Goal: Task Accomplishment & Management: Complete application form

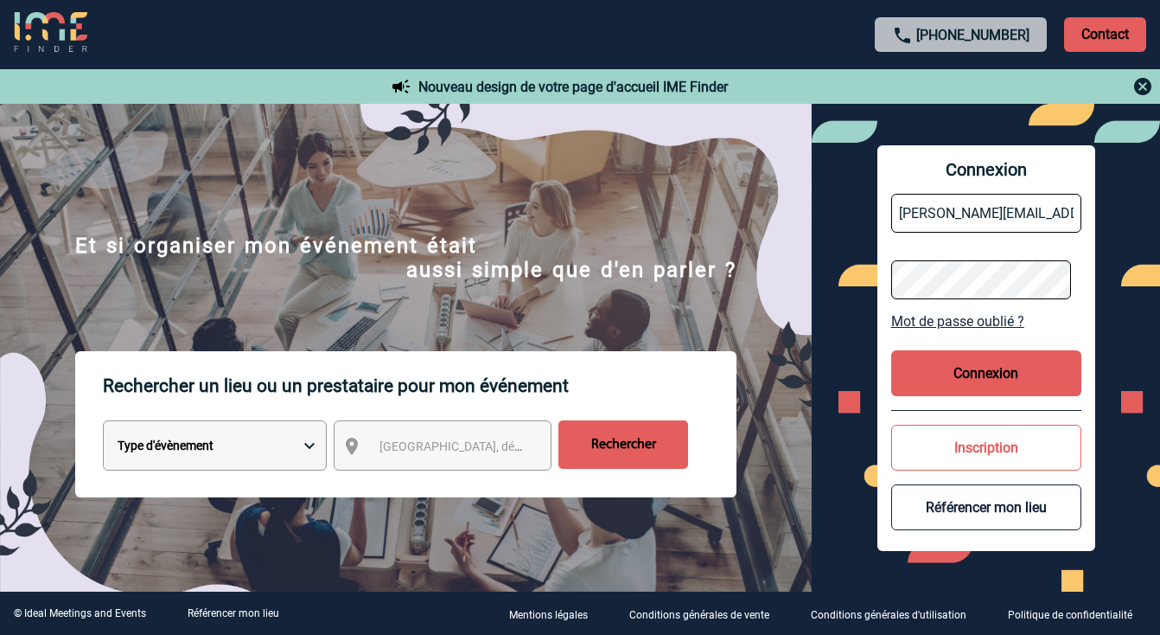
drag, startPoint x: 1018, startPoint y: 210, endPoint x: 854, endPoint y: 208, distance: 164.3
click at [854, 209] on div "Connexion estelle@b45.fr Mot de passe oublié ? Connexion Inscription Référencer…" at bounding box center [986, 348] width 348 height 488
type input "A"
type input "[PERSON_NAME][EMAIL_ADDRESS][DOMAIN_NAME]"
click at [862, 278] on div "Connexion adeline@b45.fr Mot de passe oublié ? Connexion Inscription Référencer…" at bounding box center [986, 348] width 348 height 488
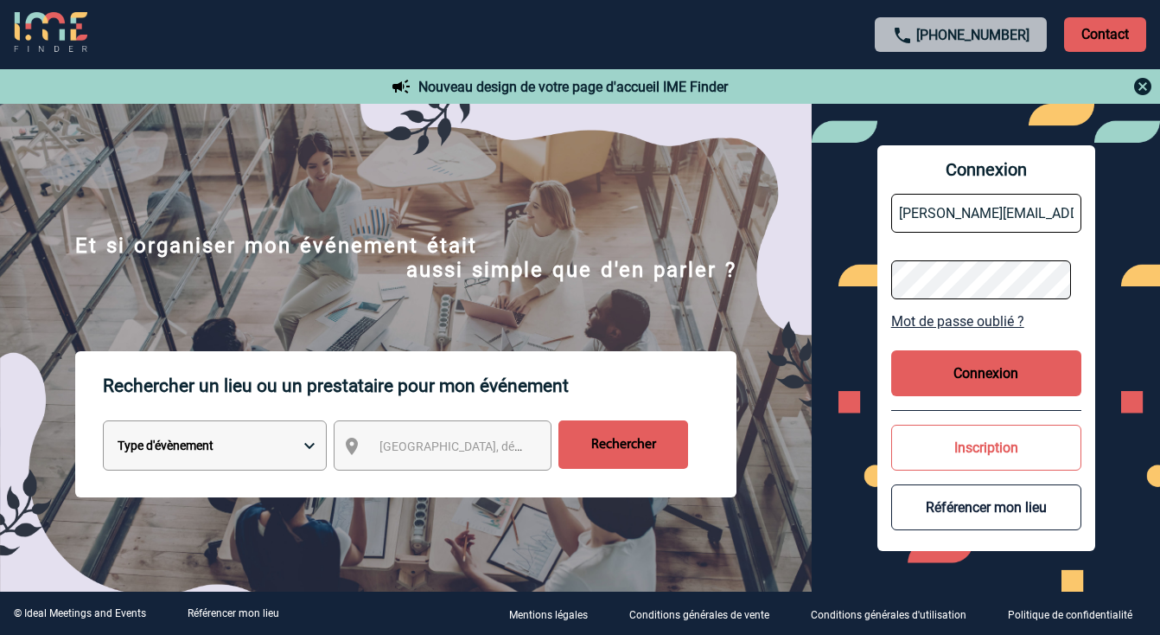
click at [947, 381] on button "Connexion" at bounding box center [986, 373] width 190 height 46
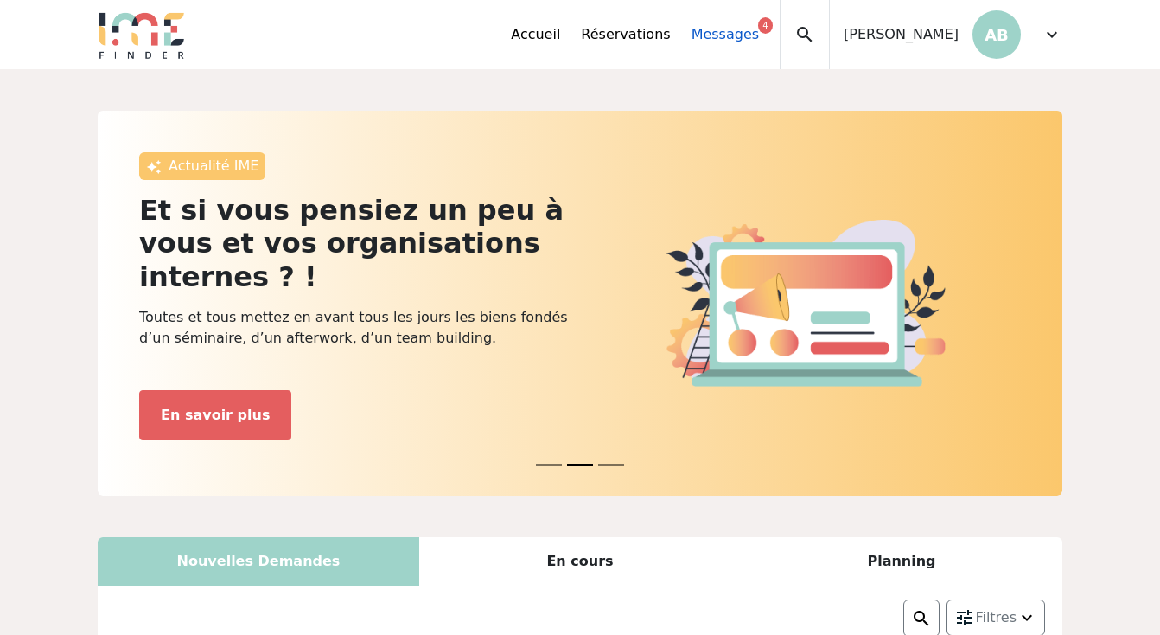
click at [724, 38] on link "Messages 4" at bounding box center [725, 34] width 67 height 21
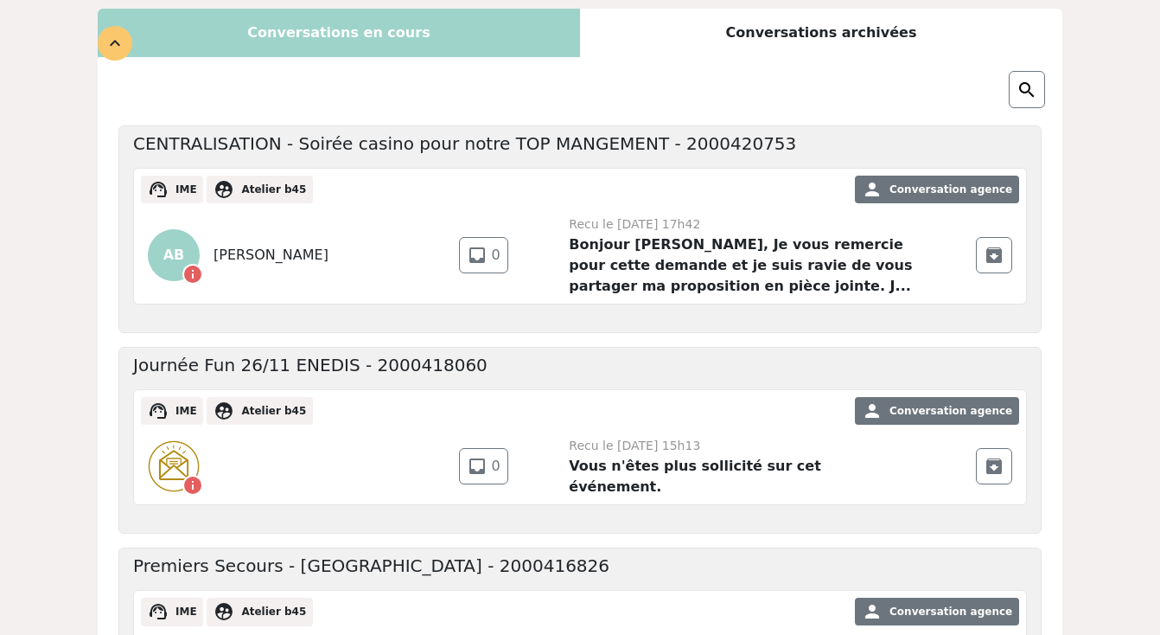
scroll to position [186, 0]
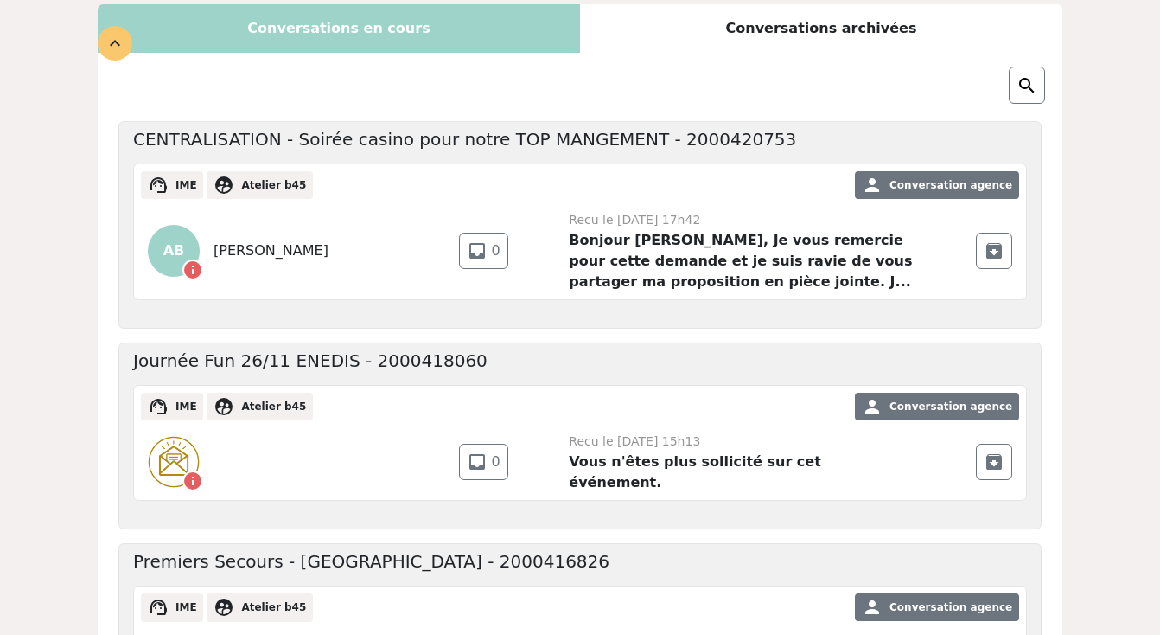
click at [730, 249] on strong "Bonjour Anaïs, Je vous remercie pour cette demande et je suis ravie de vous par…" at bounding box center [740, 261] width 343 height 58
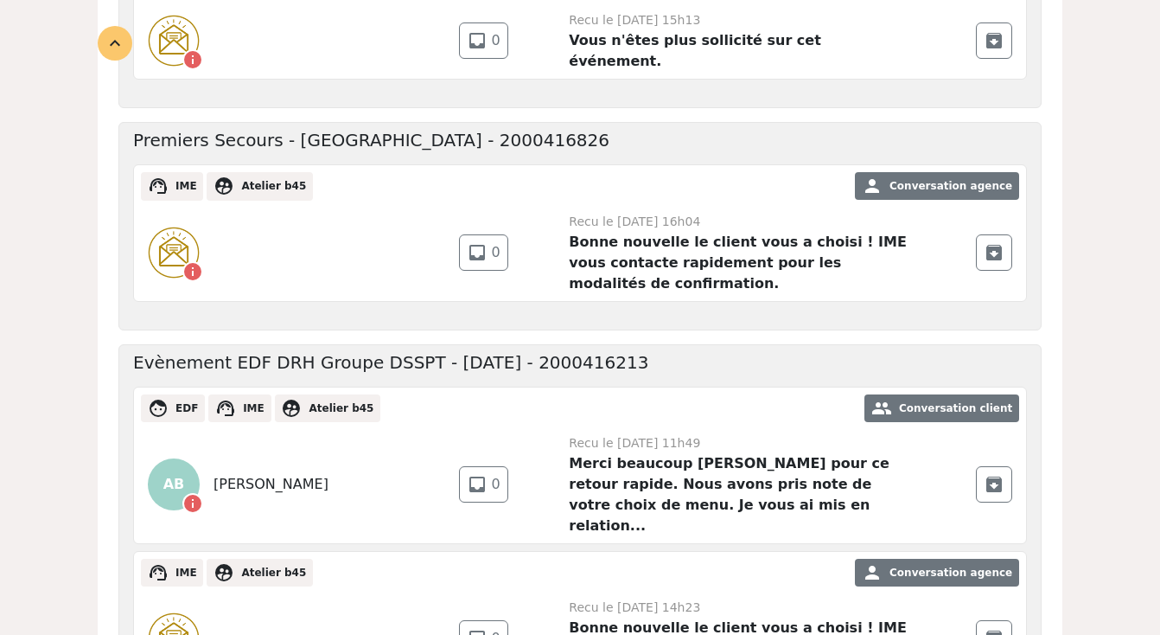
scroll to position [0, 0]
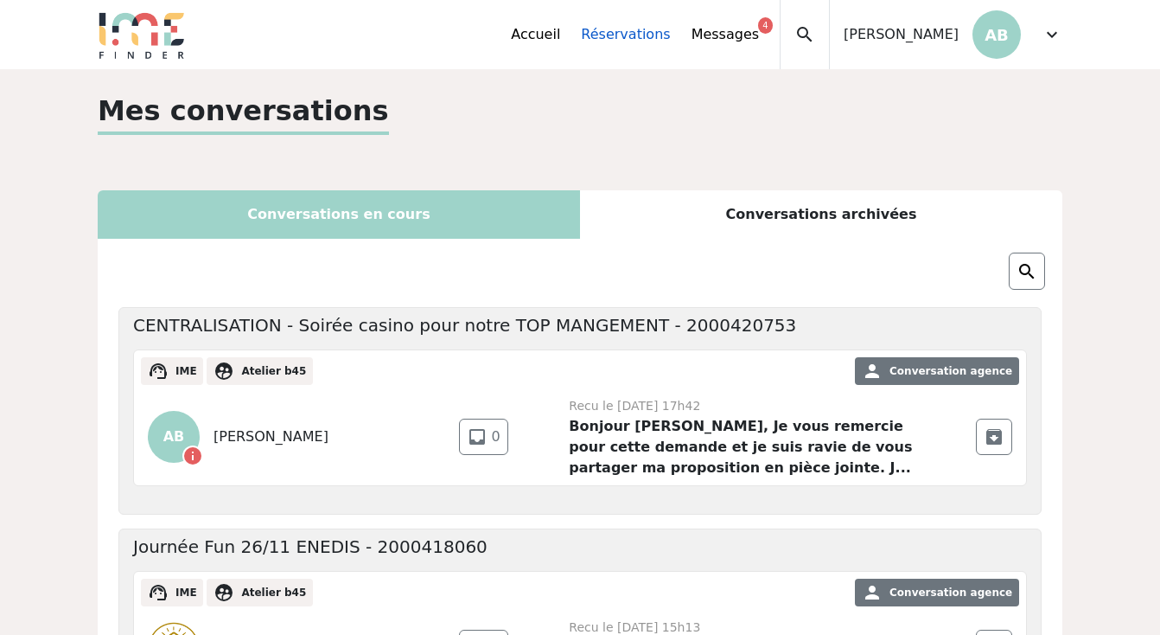
click at [617, 31] on link "Réservations" at bounding box center [625, 34] width 89 height 21
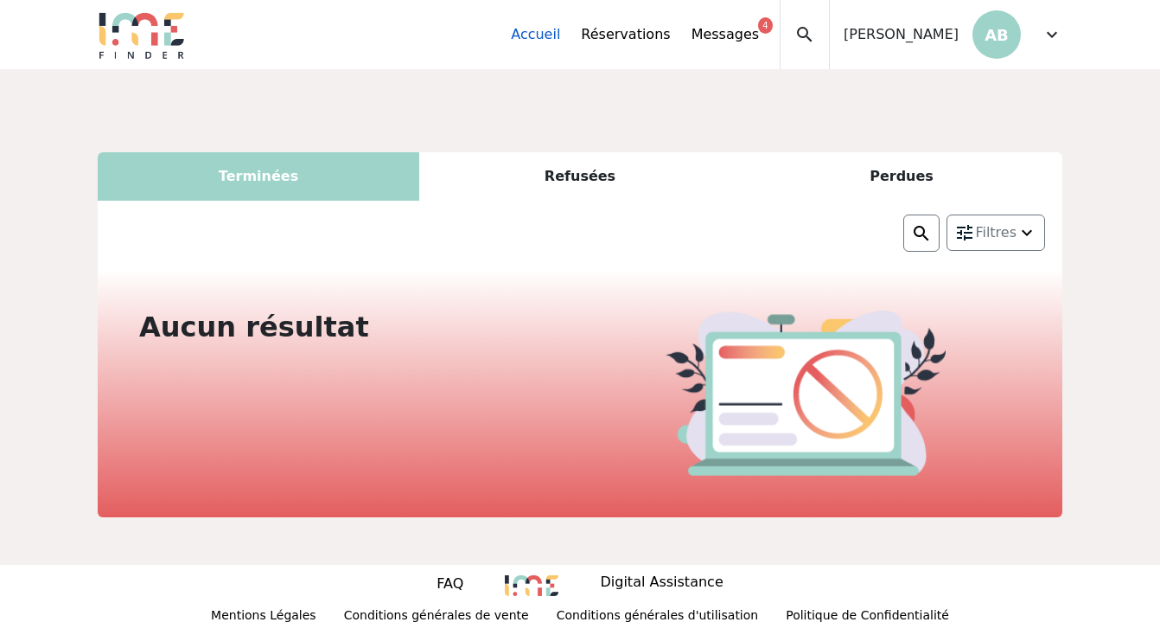
click at [545, 35] on link "Accueil" at bounding box center [535, 34] width 49 height 21
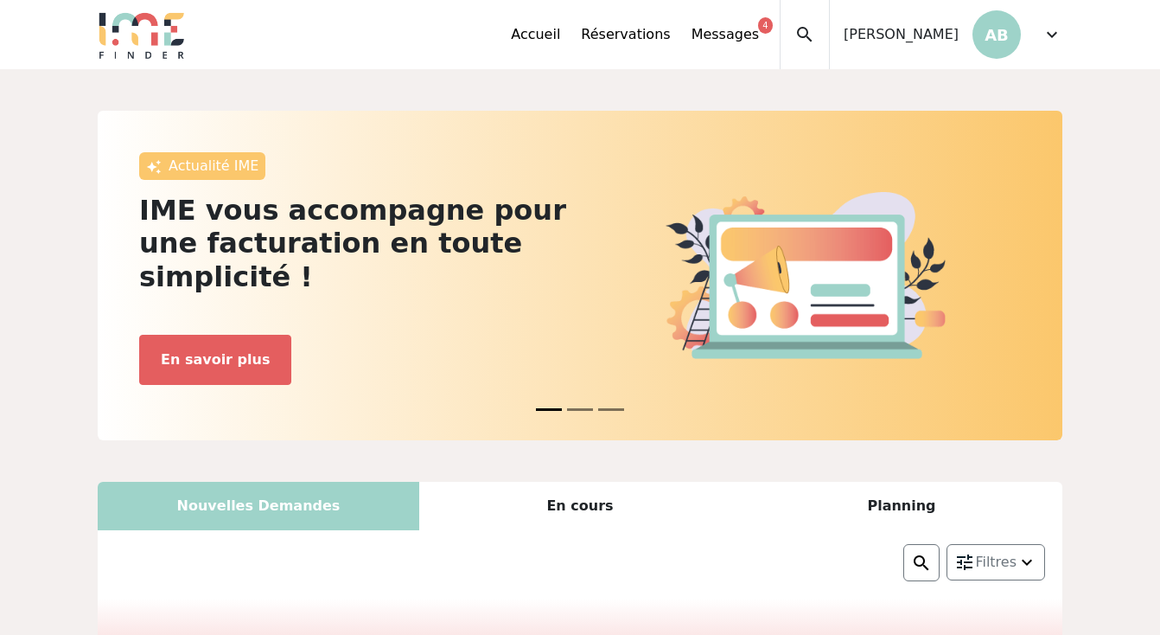
click at [947, 42] on span "[PERSON_NAME]" at bounding box center [901, 34] width 115 height 21
click at [1055, 34] on span "expand_more" at bounding box center [1052, 34] width 21 height 21
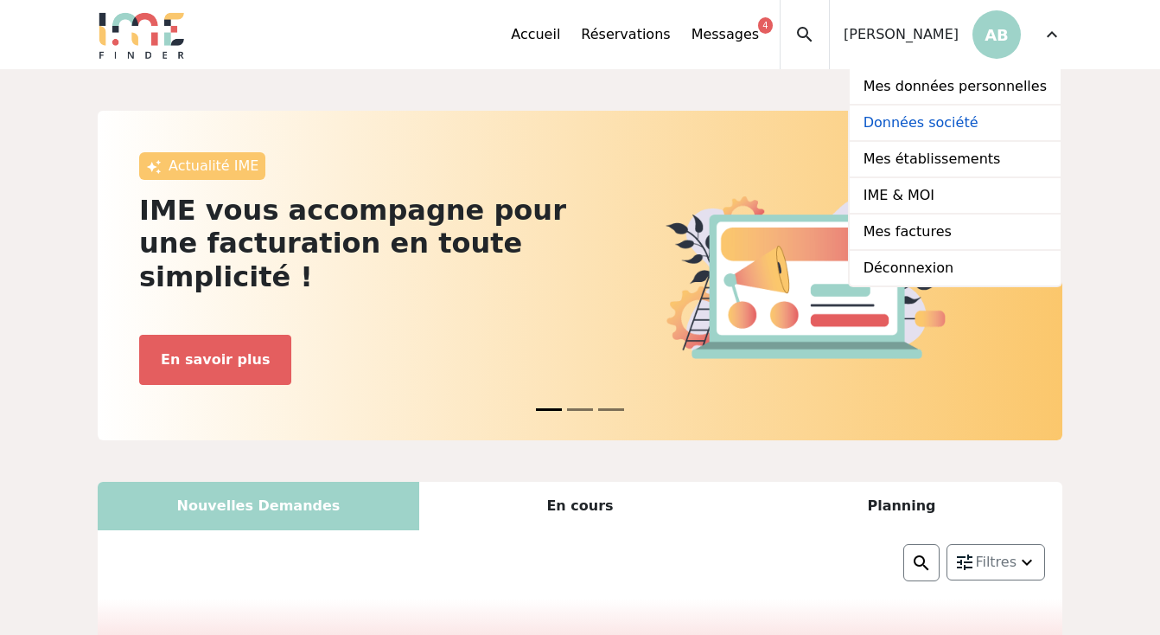
click at [939, 131] on link "Données société" at bounding box center [955, 123] width 211 height 36
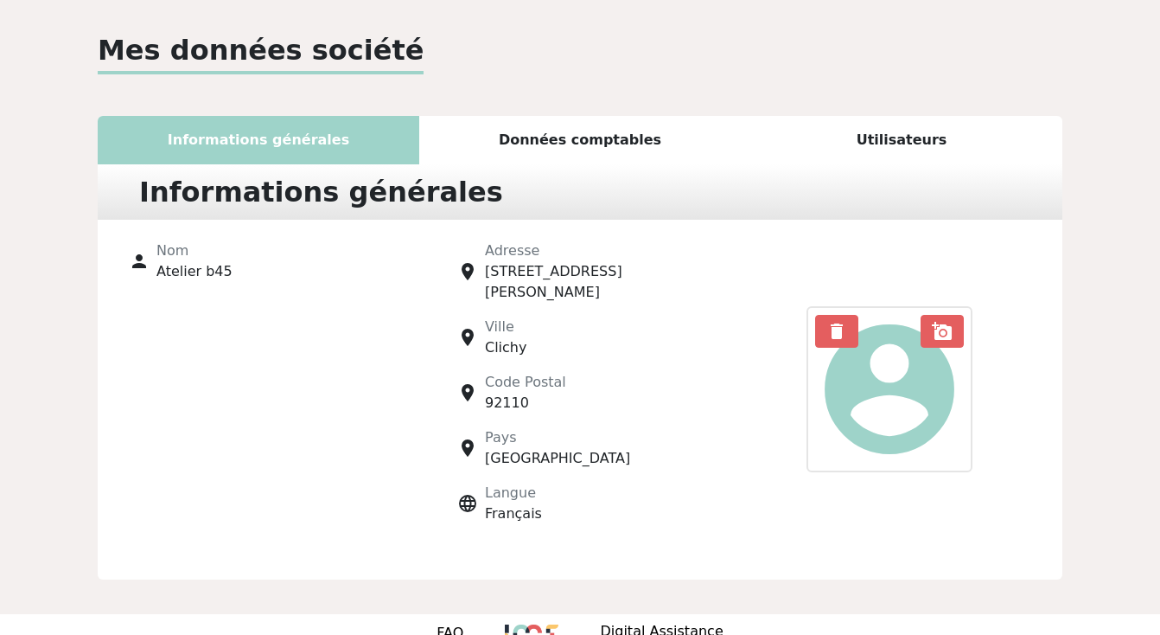
scroll to position [103, 0]
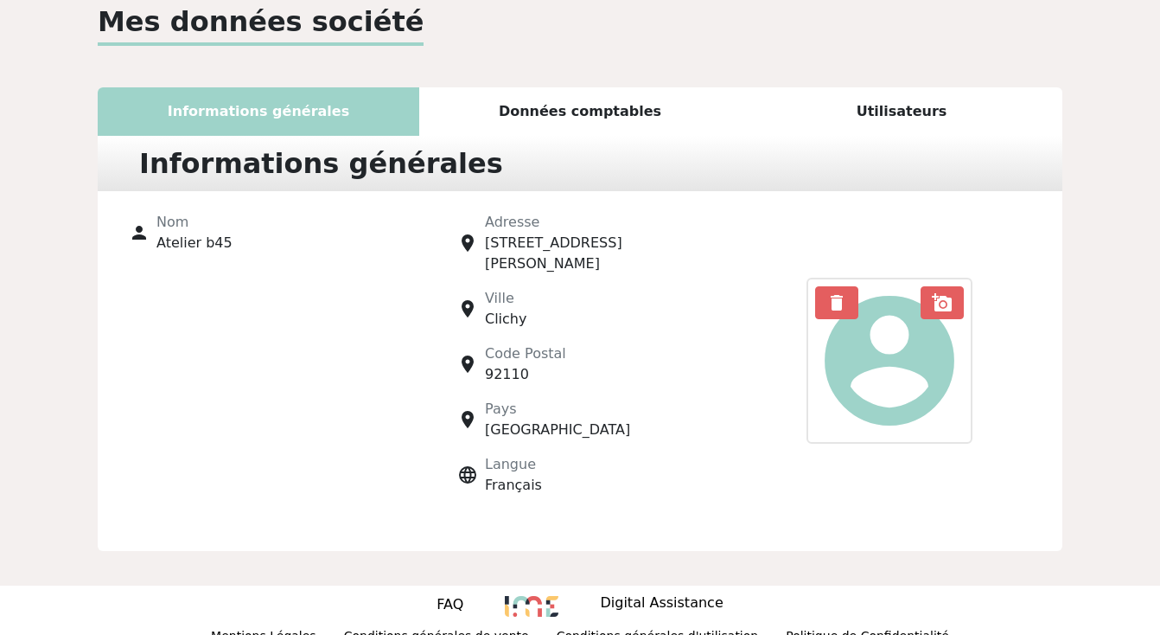
click at [913, 105] on div "Utilisateurs" at bounding box center [902, 111] width 322 height 48
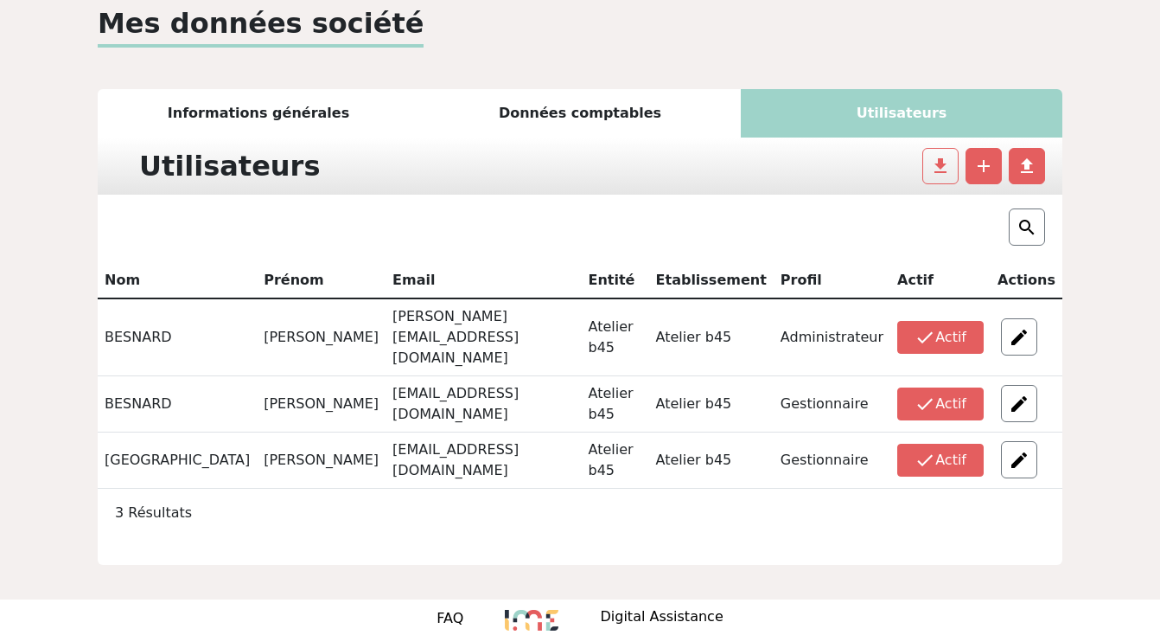
scroll to position [105, 0]
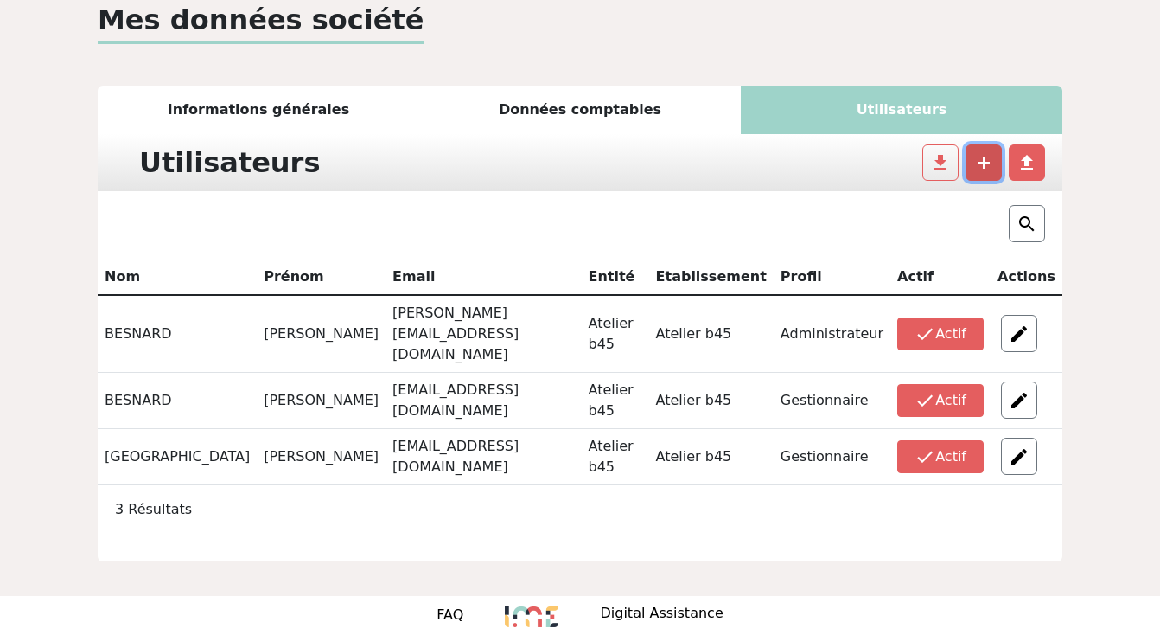
click at [987, 169] on span "add" at bounding box center [983, 162] width 21 height 21
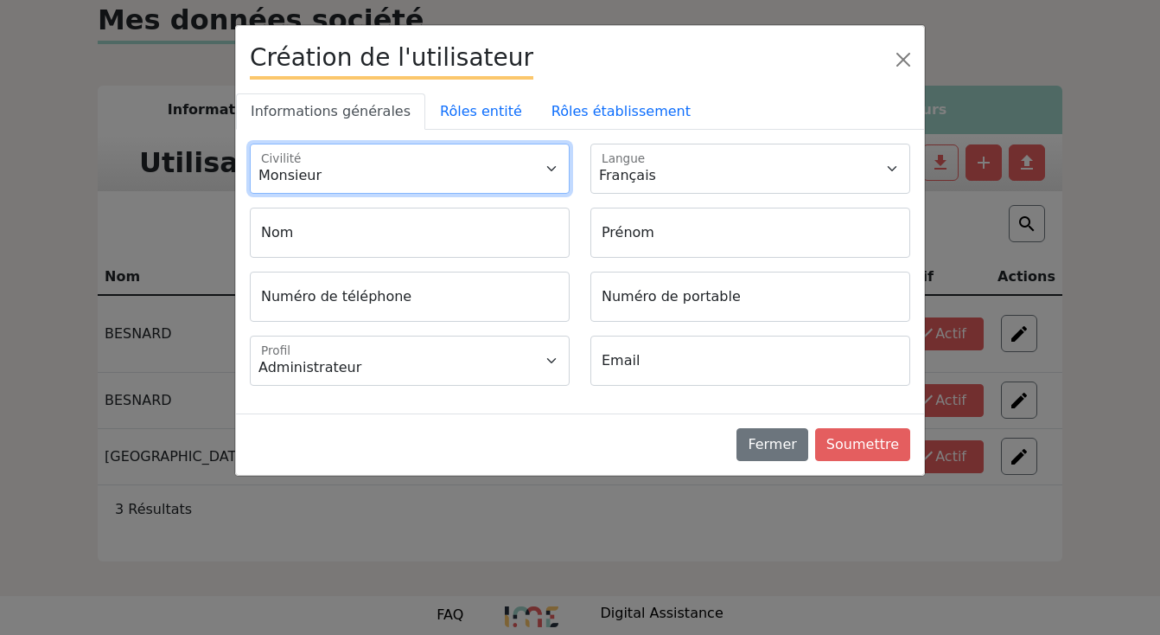
click at [337, 182] on select "Monsieur Madame" at bounding box center [410, 168] width 320 height 50
select select "2"
click at [250, 143] on select "Monsieur Madame" at bounding box center [410, 168] width 320 height 50
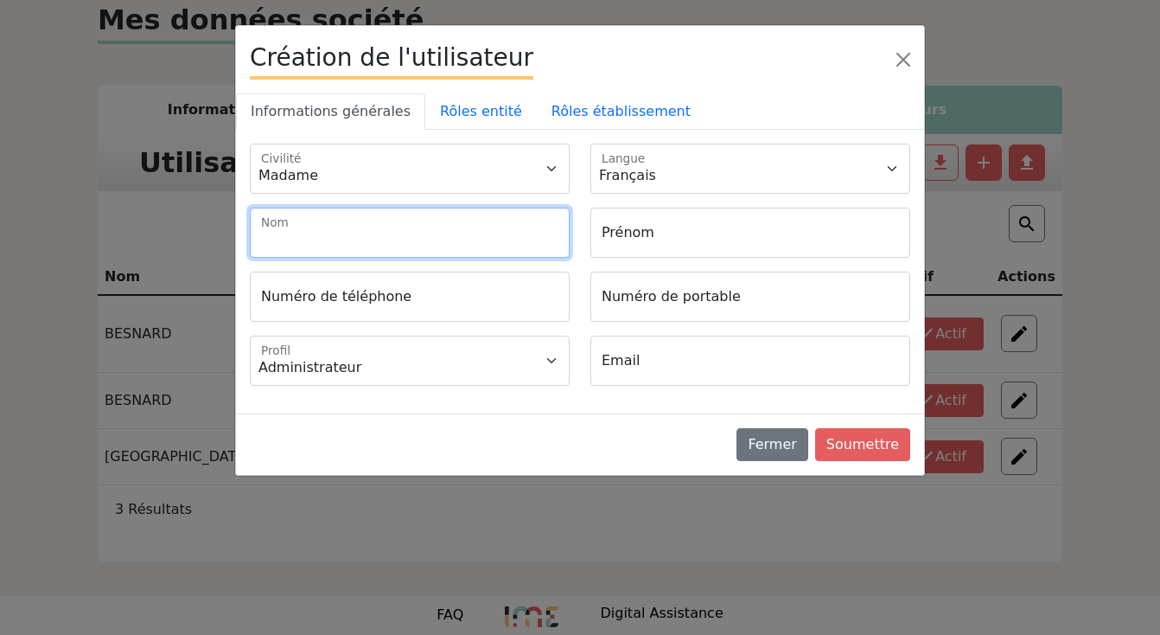
click at [425, 225] on input "Nom" at bounding box center [410, 232] width 320 height 50
click at [323, 239] on input "GEOFFREOY" at bounding box center [410, 232] width 320 height 50
type input "[PERSON_NAME]"
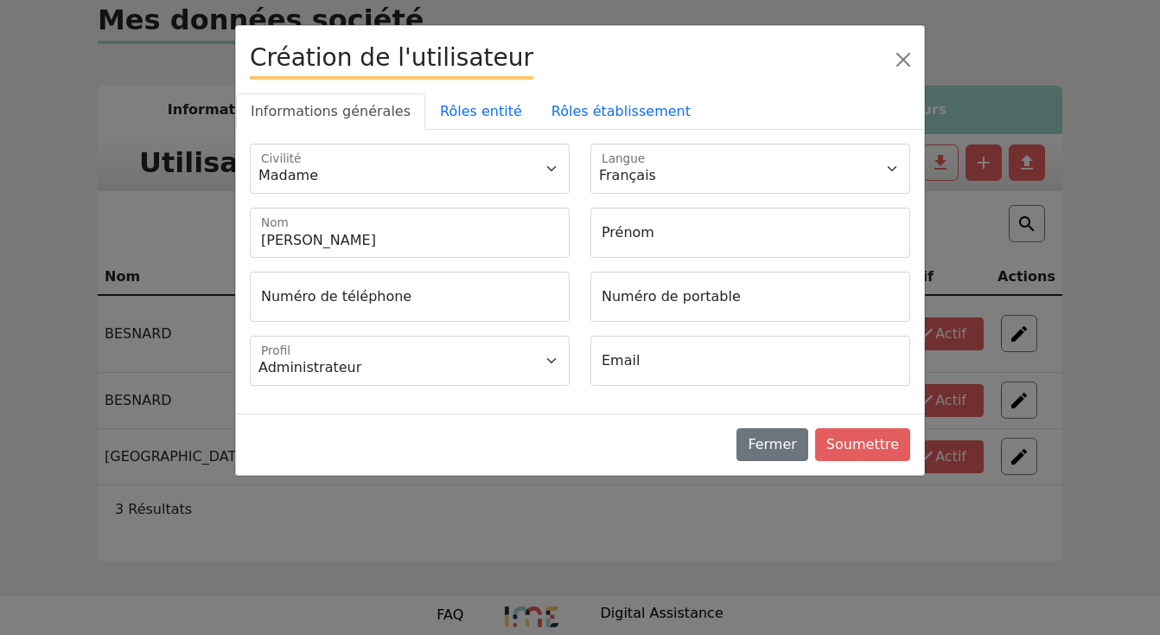
click at [335, 325] on div "Numéro de téléphone Numéro de portable" at bounding box center [579, 303] width 681 height 64
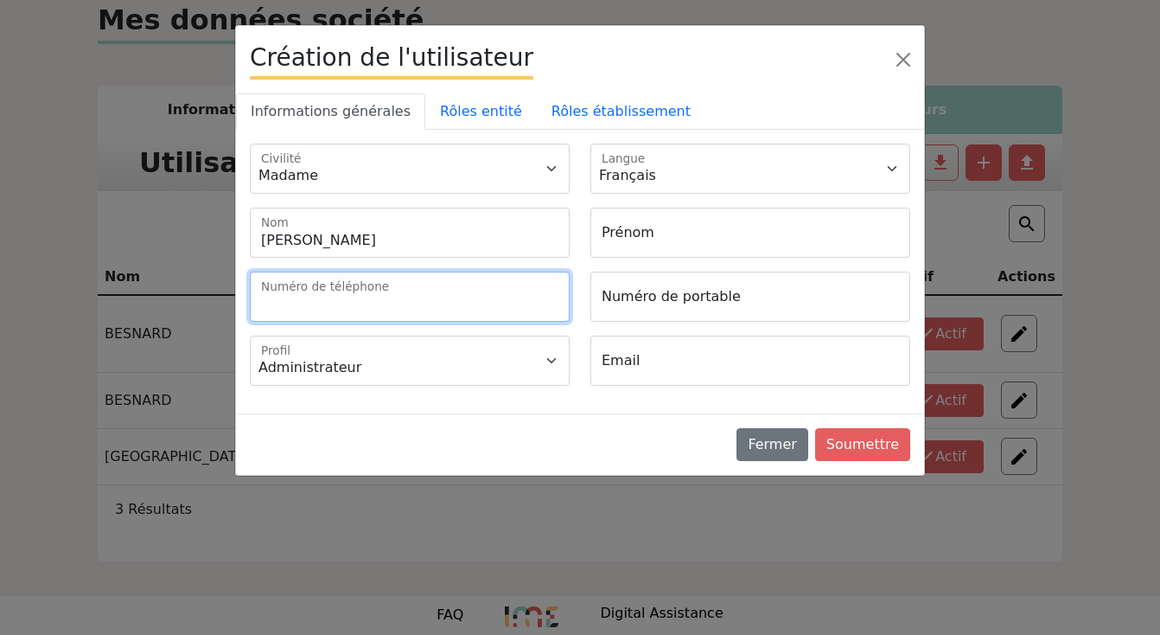
click at [334, 310] on input "Numéro de téléphone" at bounding box center [410, 296] width 320 height 50
type input "[PHONE_NUMBER]"
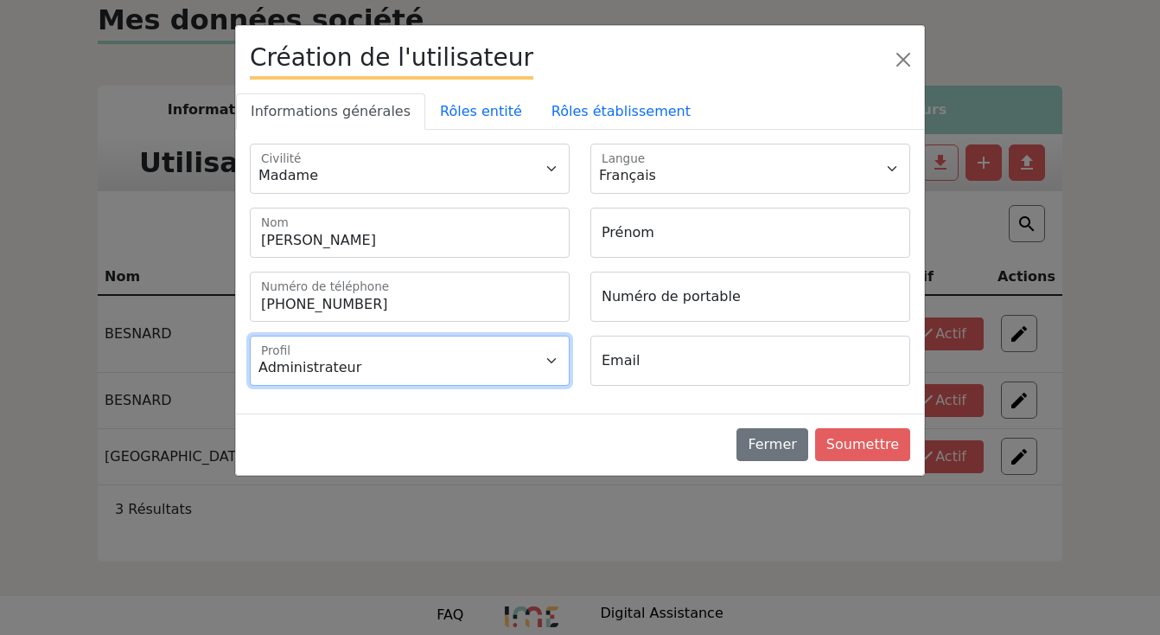
click at [367, 369] on select "Administrateur Gestionnaire" at bounding box center [410, 360] width 320 height 50
click at [250, 335] on select "Administrateur Gestionnaire" at bounding box center [410, 360] width 320 height 50
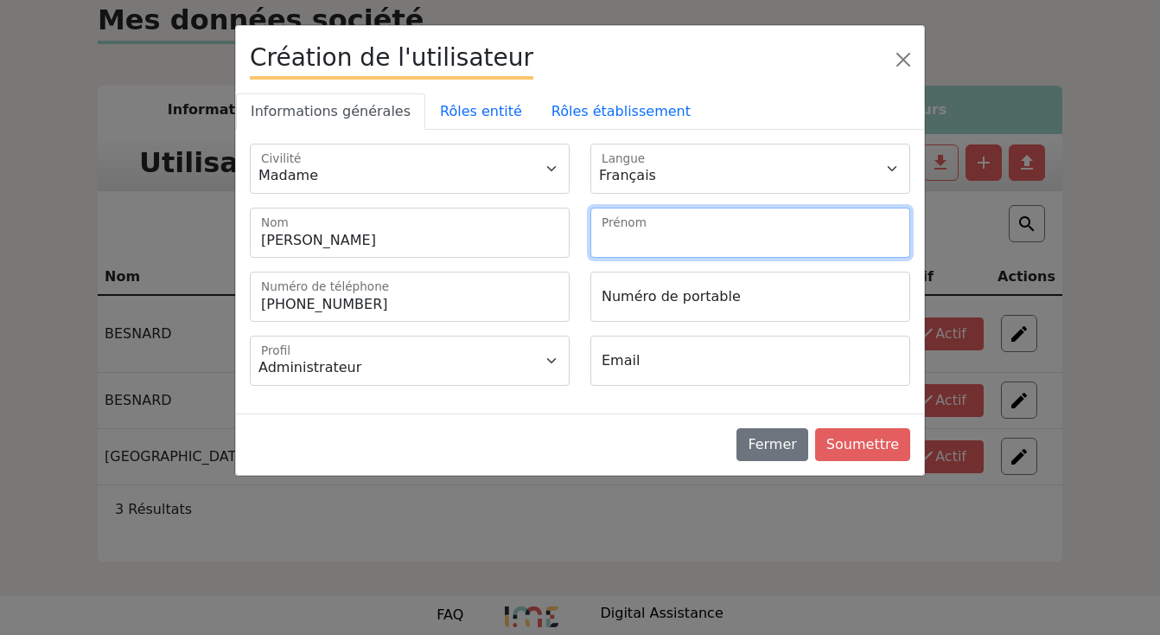
click at [695, 232] on input "Prénom" at bounding box center [750, 232] width 320 height 50
type input "[PERSON_NAME]"
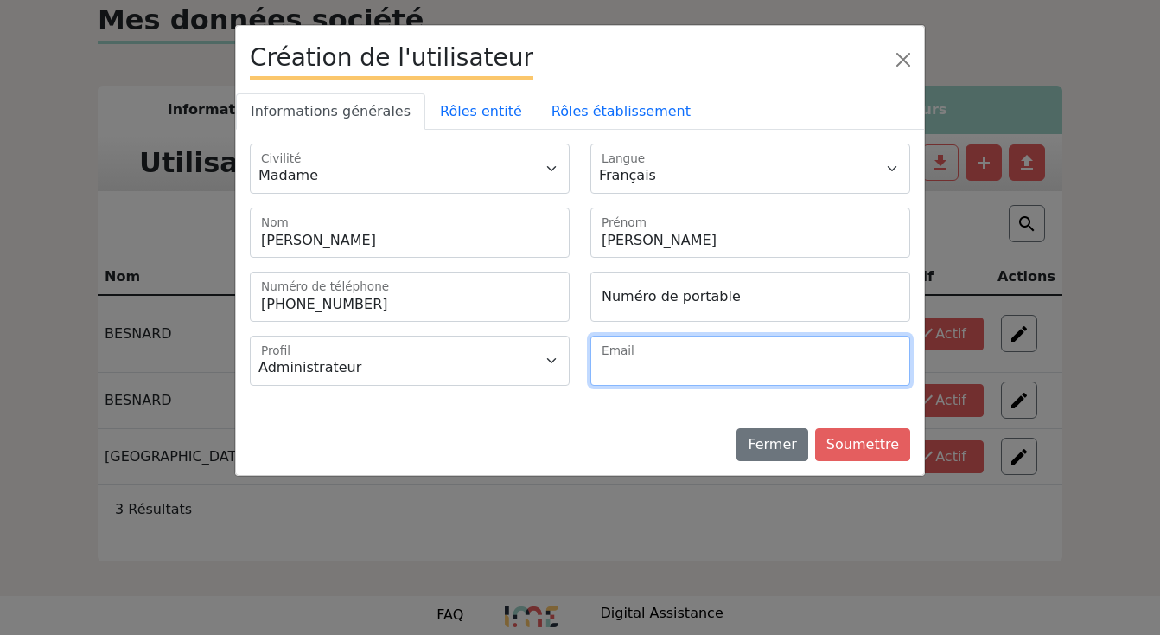
click at [710, 347] on input "Email" at bounding box center [750, 360] width 320 height 50
type input "[PERSON_NAME][EMAIL_ADDRESS][DOMAIN_NAME]"
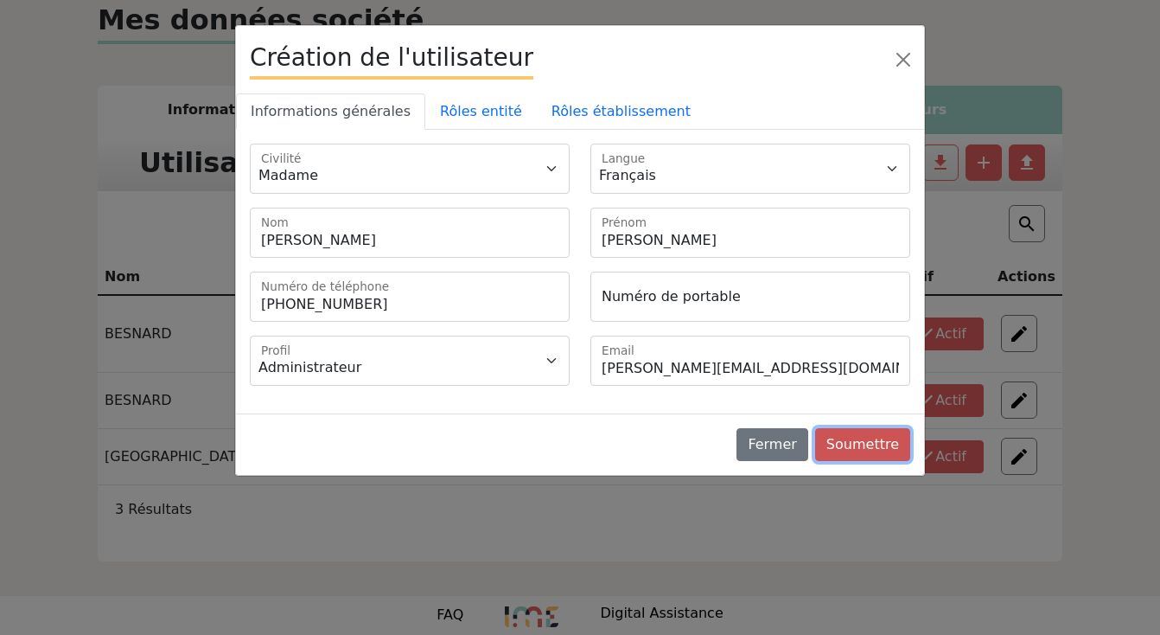
click at [866, 452] on button "Soumettre" at bounding box center [862, 444] width 95 height 33
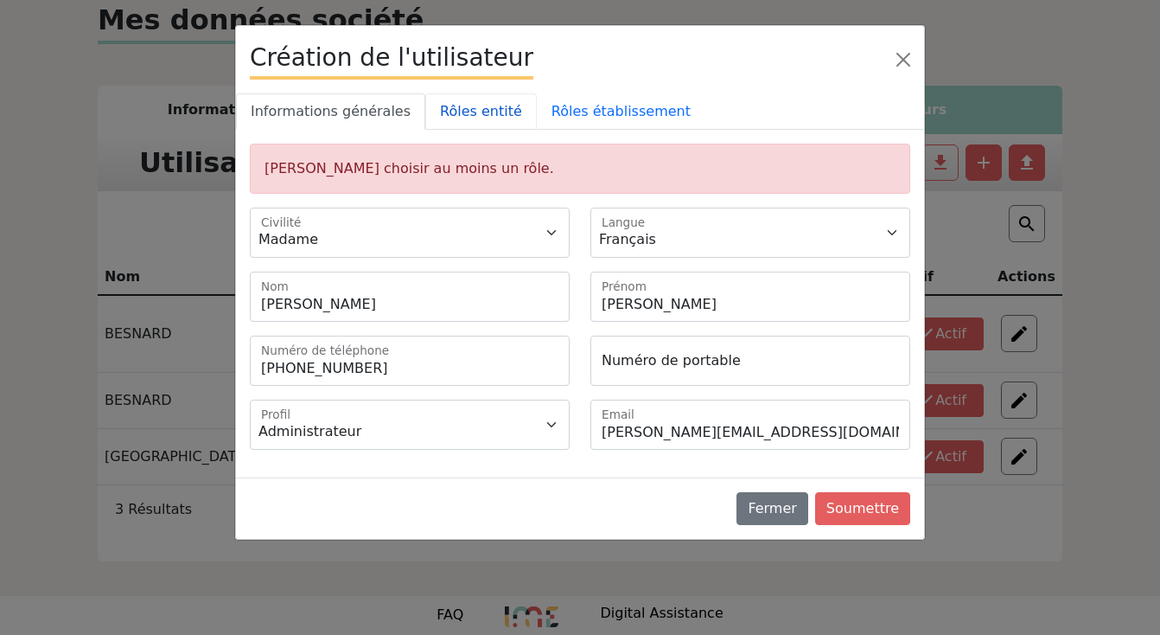
click at [440, 107] on link "Rôles entité" at bounding box center [481, 111] width 112 height 36
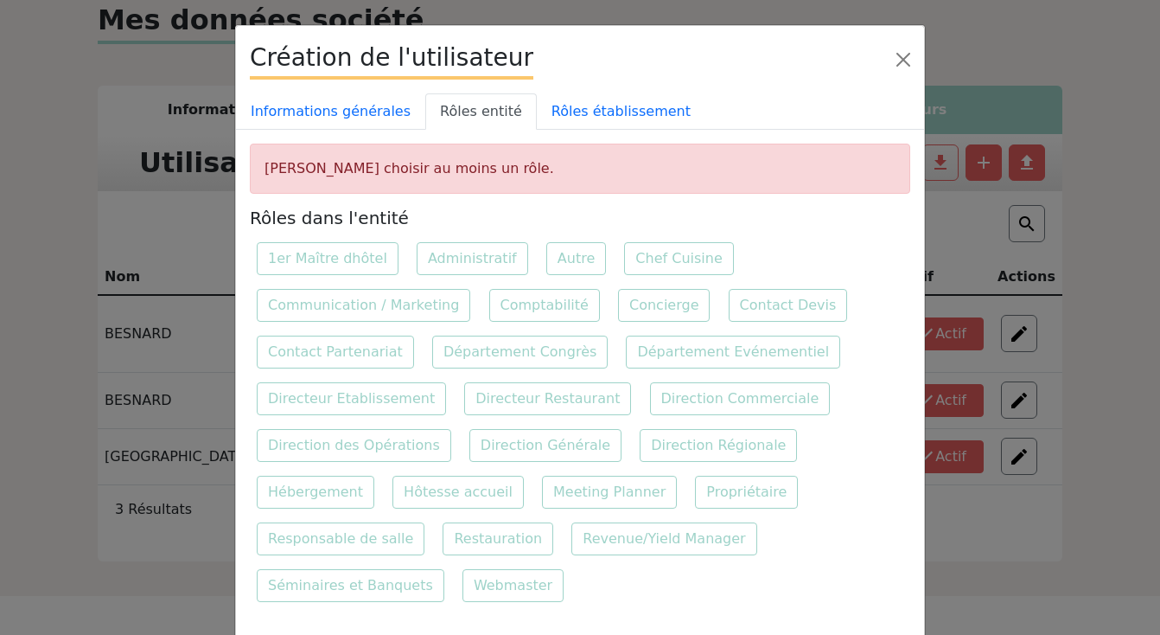
scroll to position [42, 0]
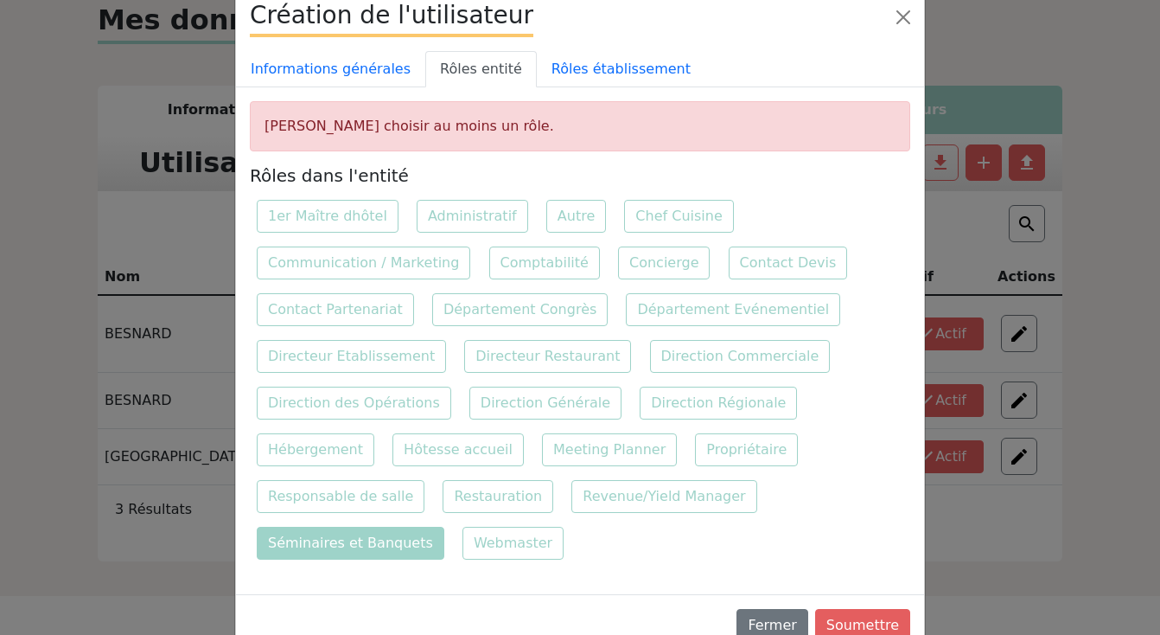
click at [444, 526] on label "Séminaires et Banquets" at bounding box center [351, 542] width 188 height 33
click at [764, 484] on input "Séminaires et Banquets" at bounding box center [769, 478] width 11 height 11
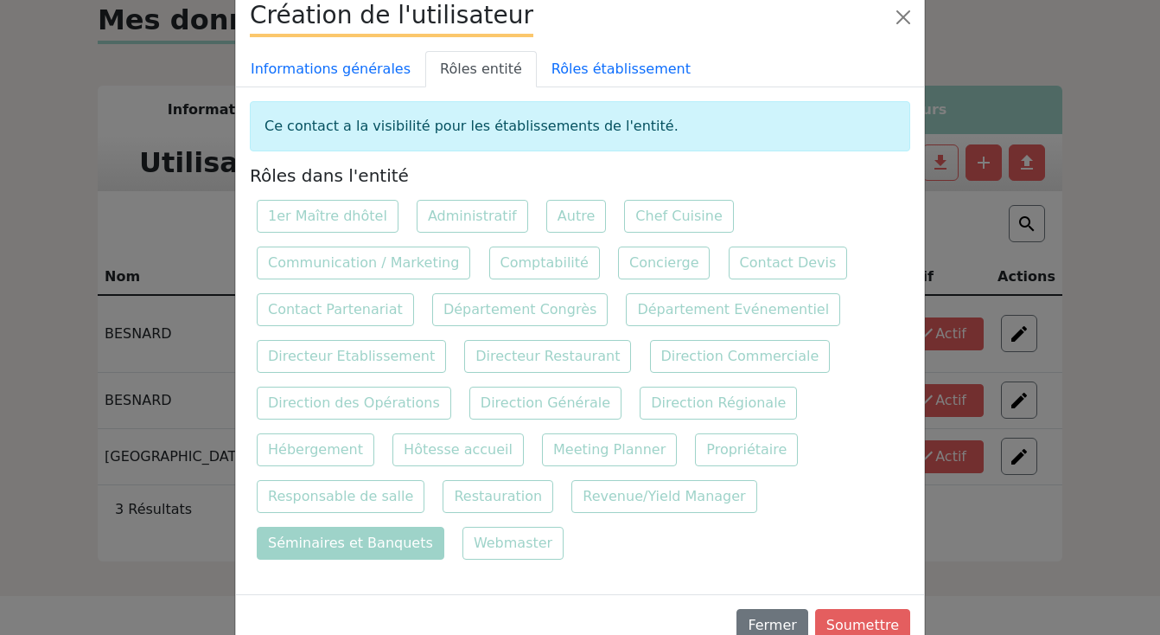
click at [444, 526] on label "Séminaires et Banquets" at bounding box center [351, 542] width 188 height 33
click at [764, 484] on input "Séminaires et Banquets" at bounding box center [769, 478] width 11 height 11
checkbox input "false"
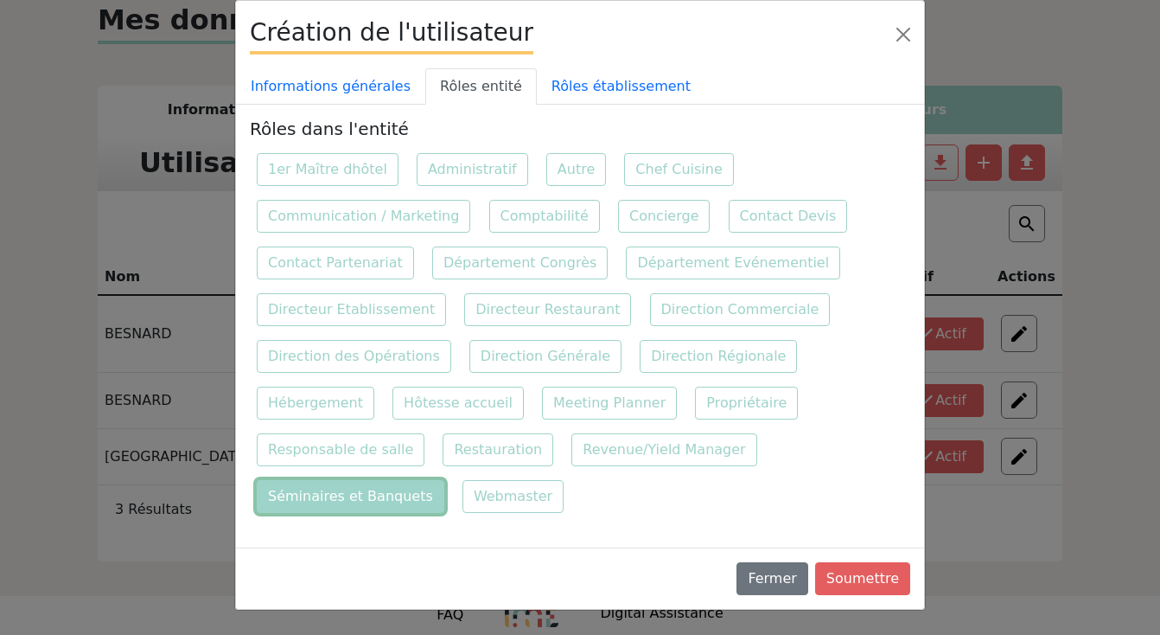
scroll to position [0, 0]
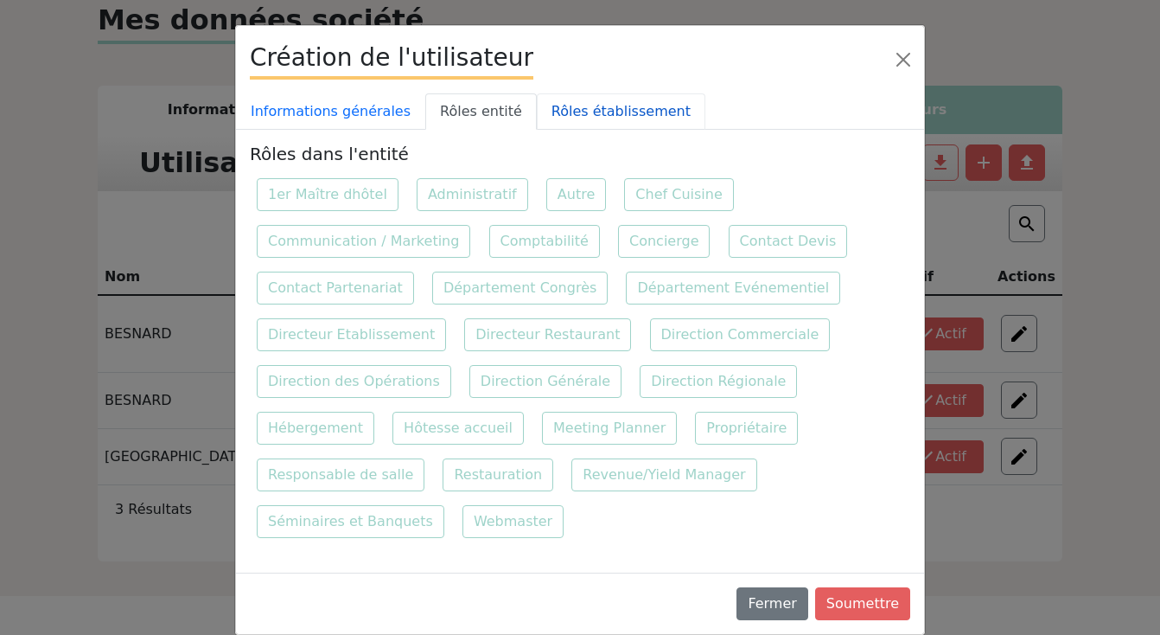
click at [560, 103] on link "Rôles établissement" at bounding box center [621, 111] width 169 height 36
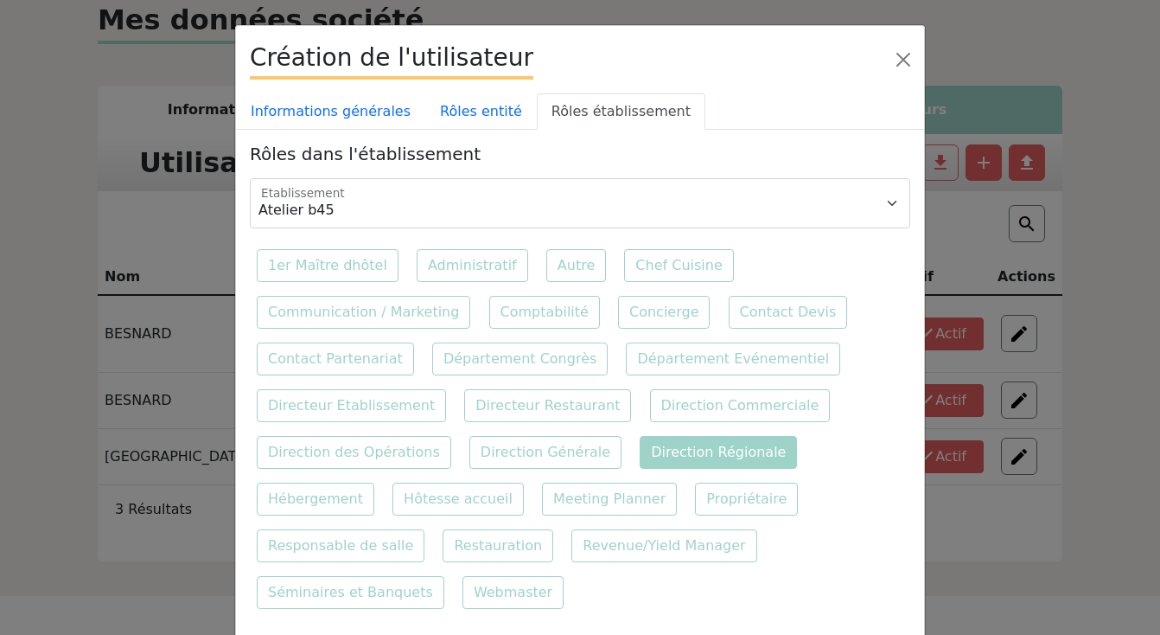
scroll to position [49, 0]
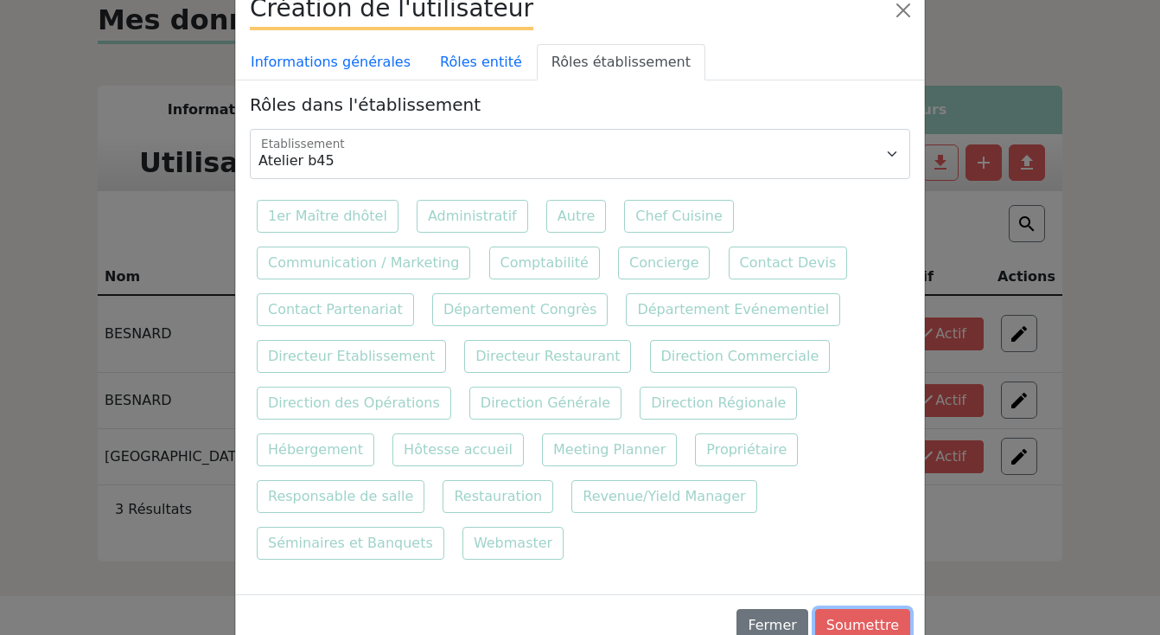
click at [845, 609] on button "Soumettre" at bounding box center [862, 625] width 95 height 33
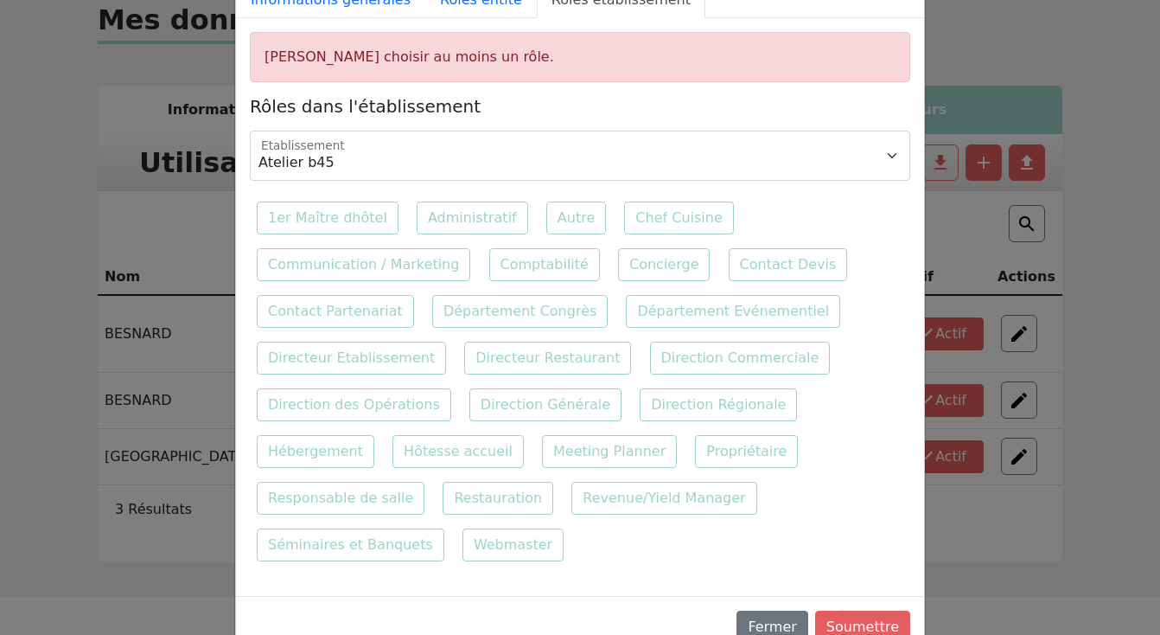
scroll to position [113, 0]
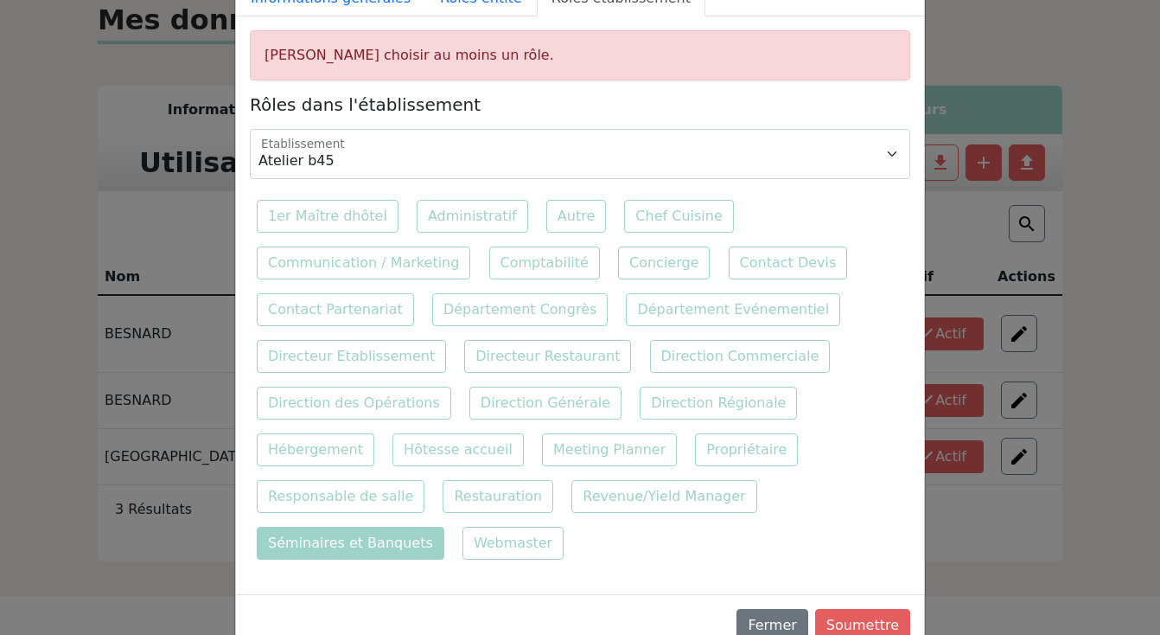
click at [444, 526] on label "Séminaires et Banquets" at bounding box center [351, 542] width 188 height 33
click at [764, 484] on input "Séminaires et Banquets" at bounding box center [769, 478] width 11 height 11
checkbox input "true"
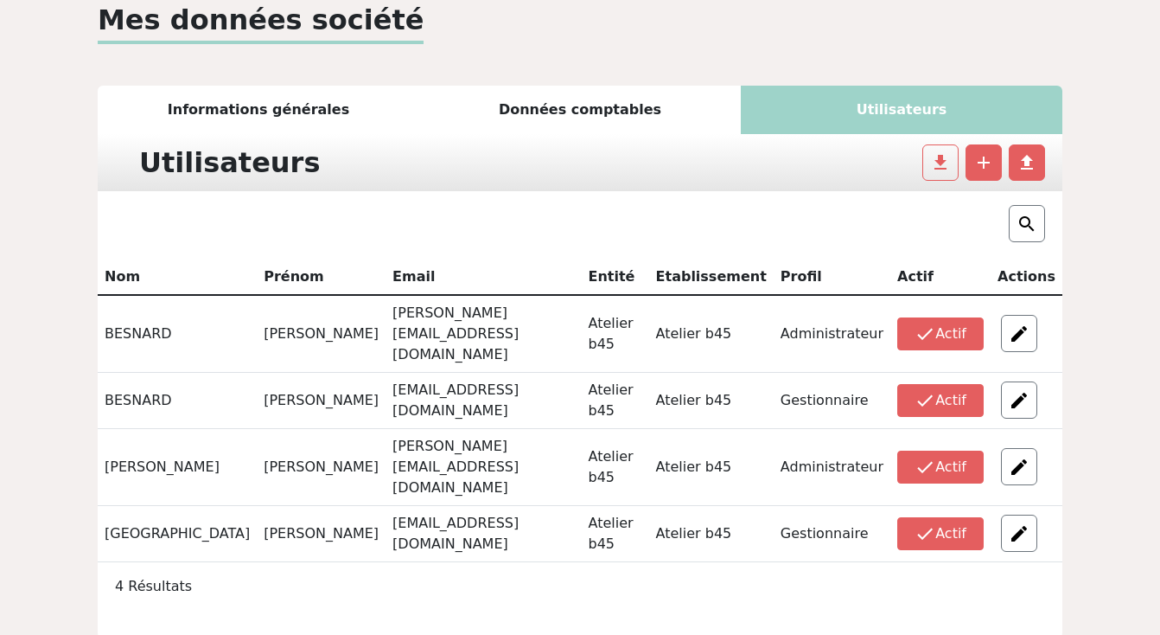
scroll to position [157, 0]
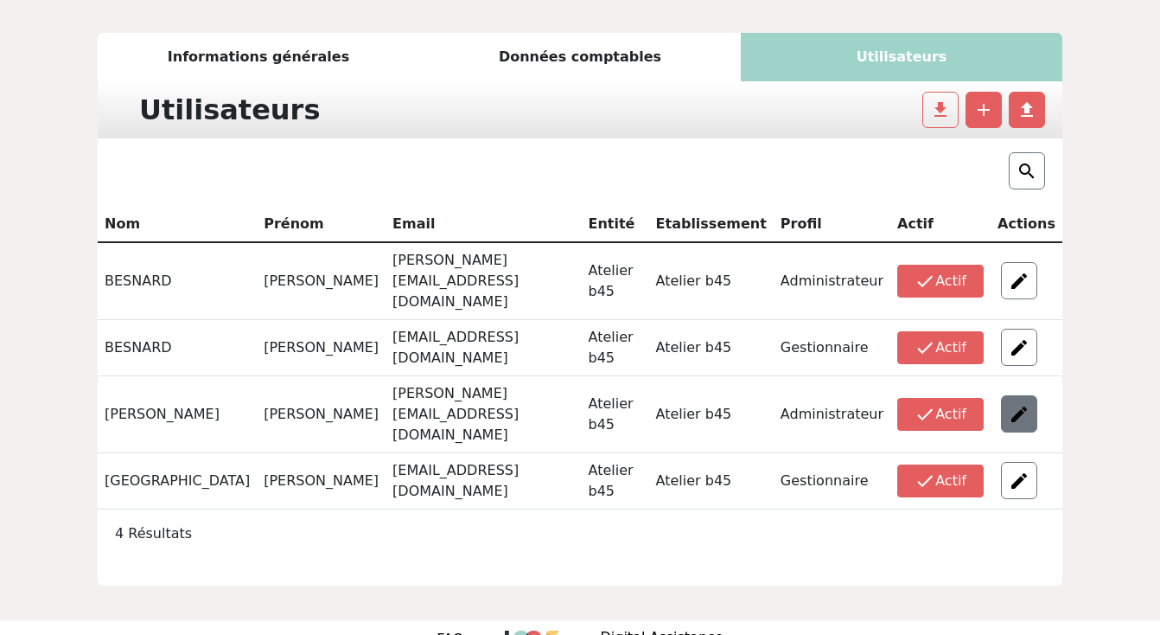
click at [1009, 404] on img at bounding box center [1019, 414] width 21 height 21
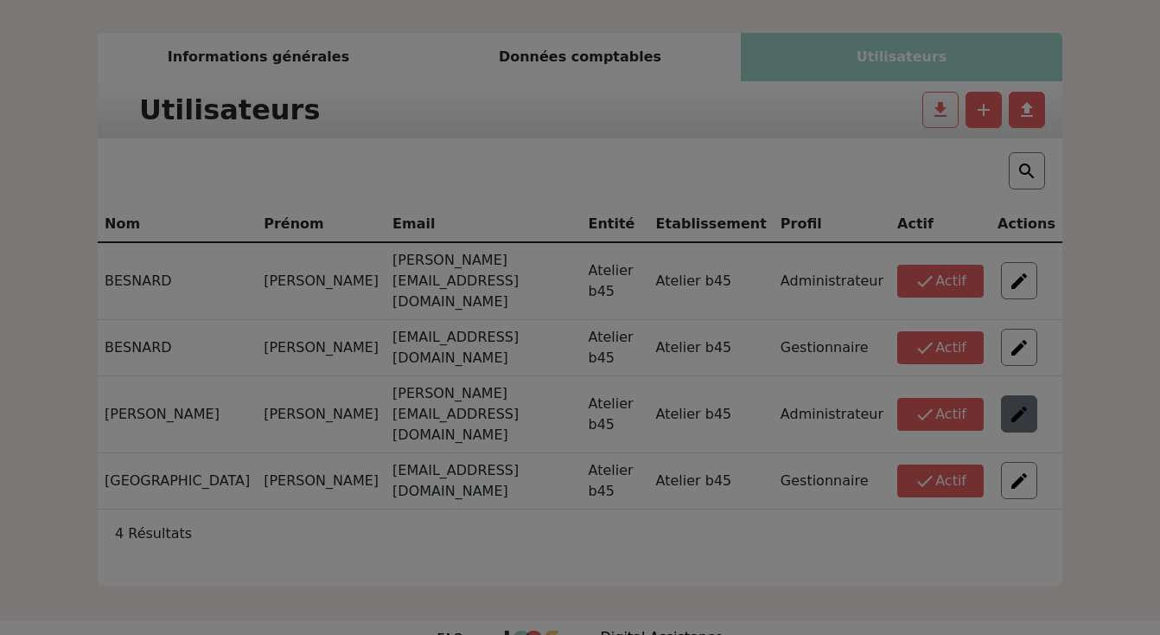
scroll to position [0, 0]
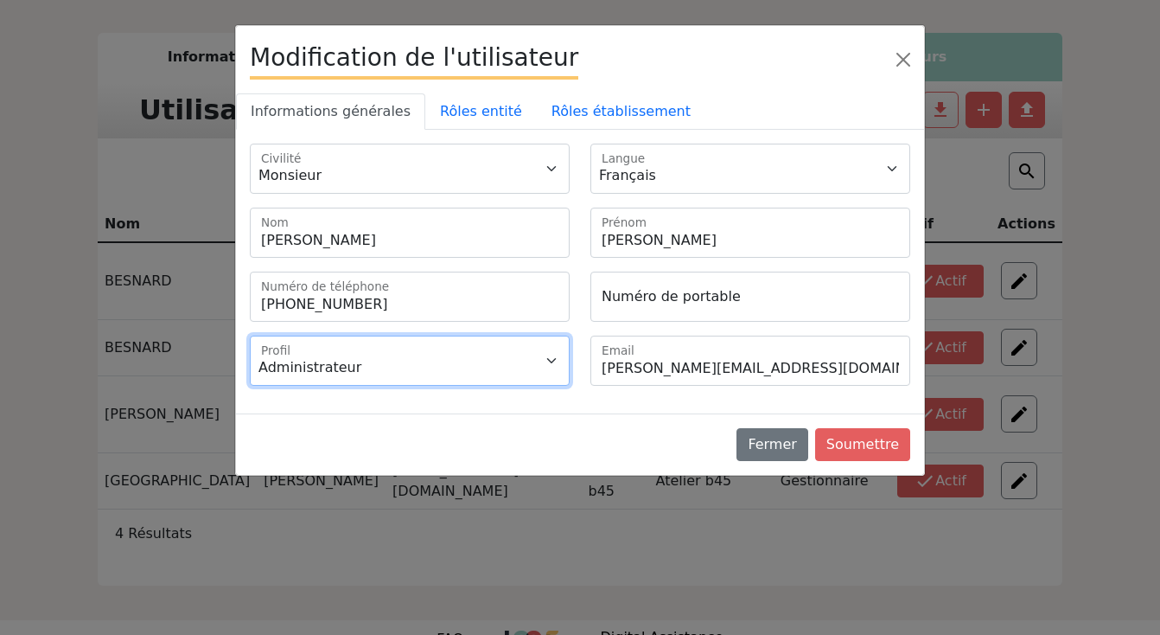
click at [393, 345] on select "Administrateur Gestionnaire" at bounding box center [410, 360] width 320 height 50
click at [250, 335] on select "Administrateur Gestionnaire" at bounding box center [410, 360] width 320 height 50
click at [473, 341] on select "Administrateur Gestionnaire" at bounding box center [410, 360] width 320 height 50
select select "1"
click at [250, 335] on select "Administrateur Gestionnaire" at bounding box center [410, 360] width 320 height 50
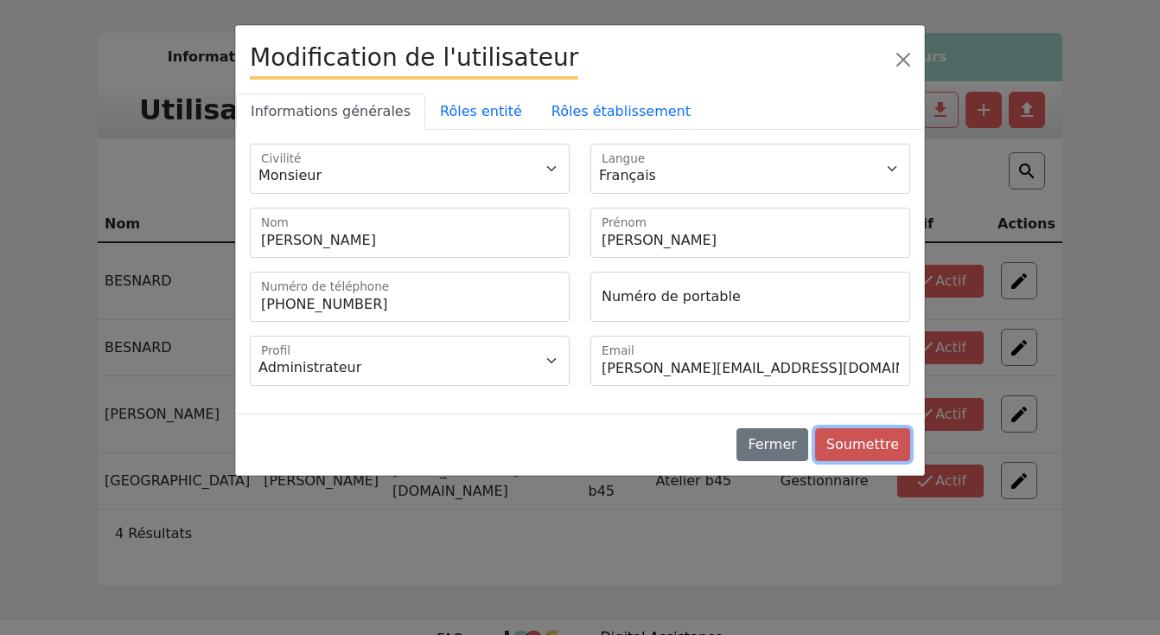
click at [856, 436] on button "Soumettre" at bounding box center [862, 444] width 95 height 33
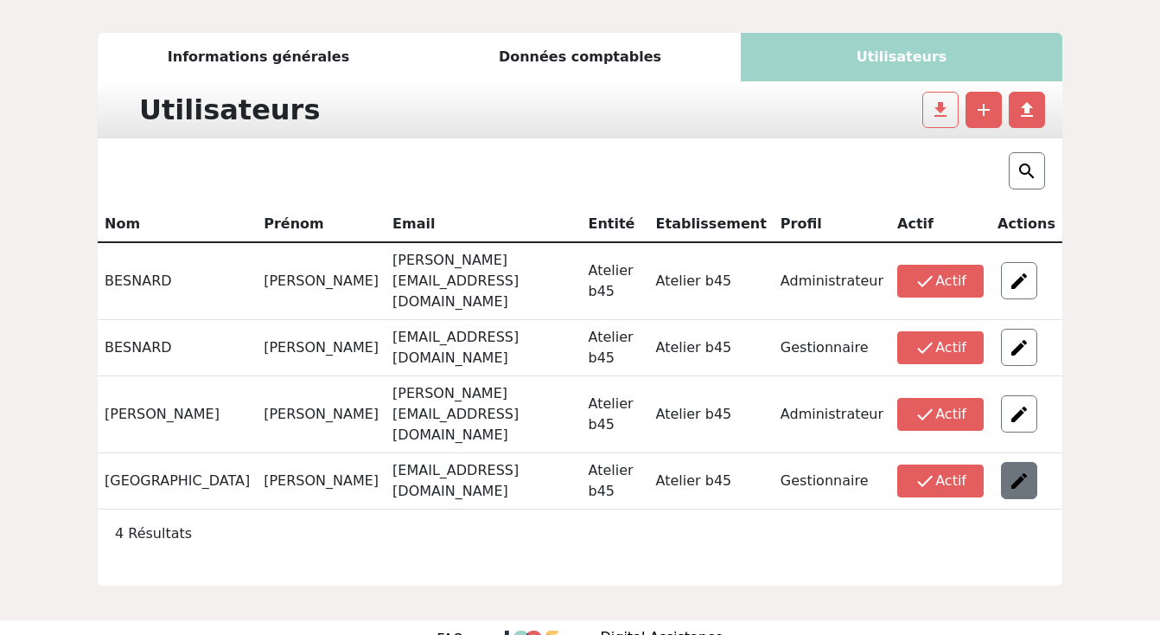
click at [1018, 462] on div at bounding box center [1019, 480] width 36 height 37
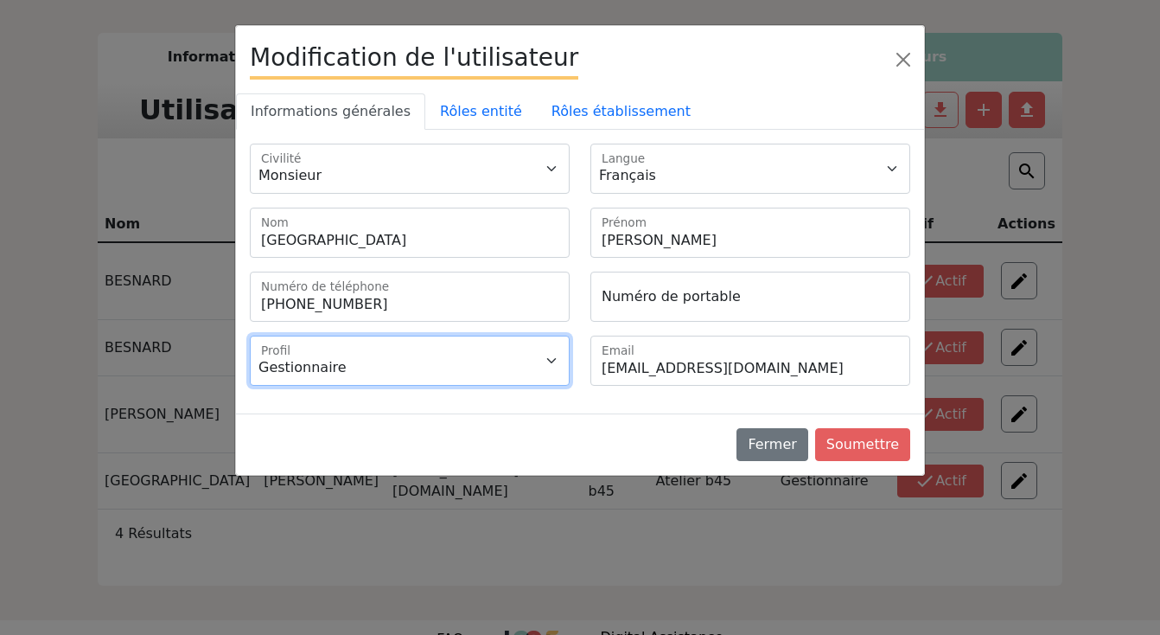
click at [371, 366] on select "Administrateur Gestionnaire" at bounding box center [410, 360] width 320 height 50
select select "1"
click at [250, 335] on select "Administrateur Gestionnaire" at bounding box center [410, 360] width 320 height 50
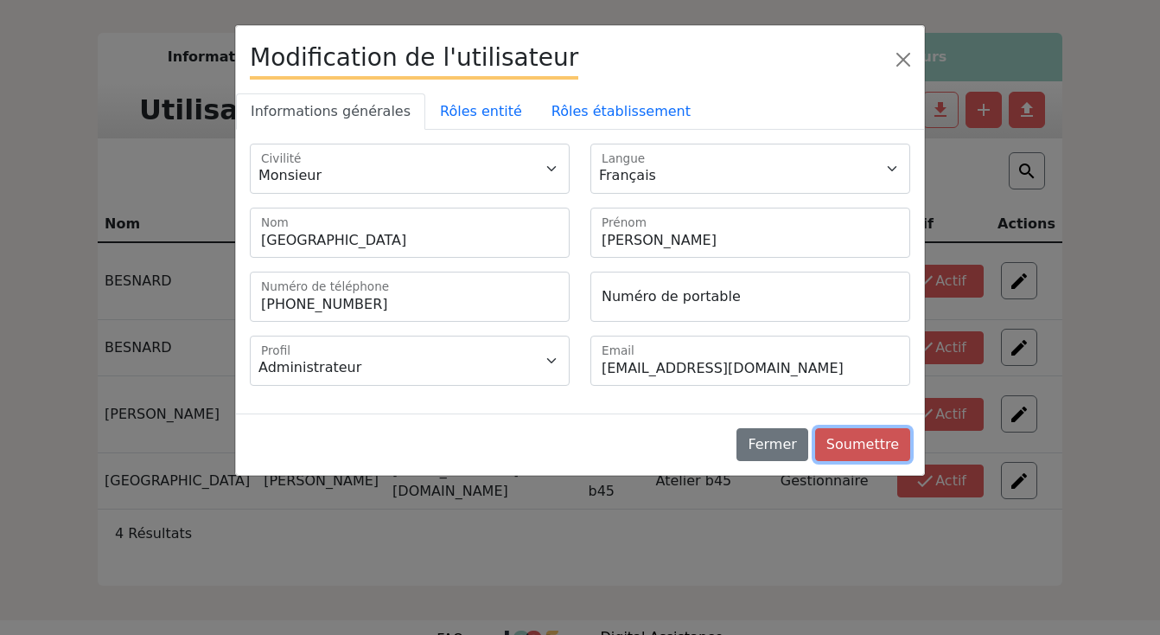
click at [882, 447] on button "Soumettre" at bounding box center [862, 444] width 95 height 33
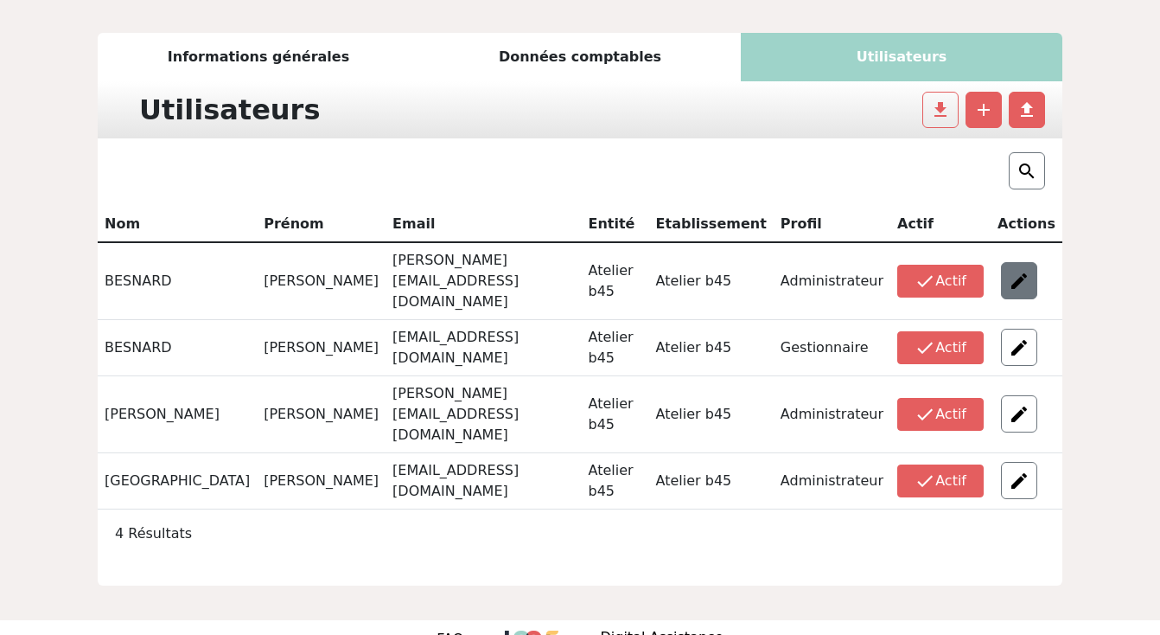
click at [1013, 271] on img at bounding box center [1019, 281] width 21 height 21
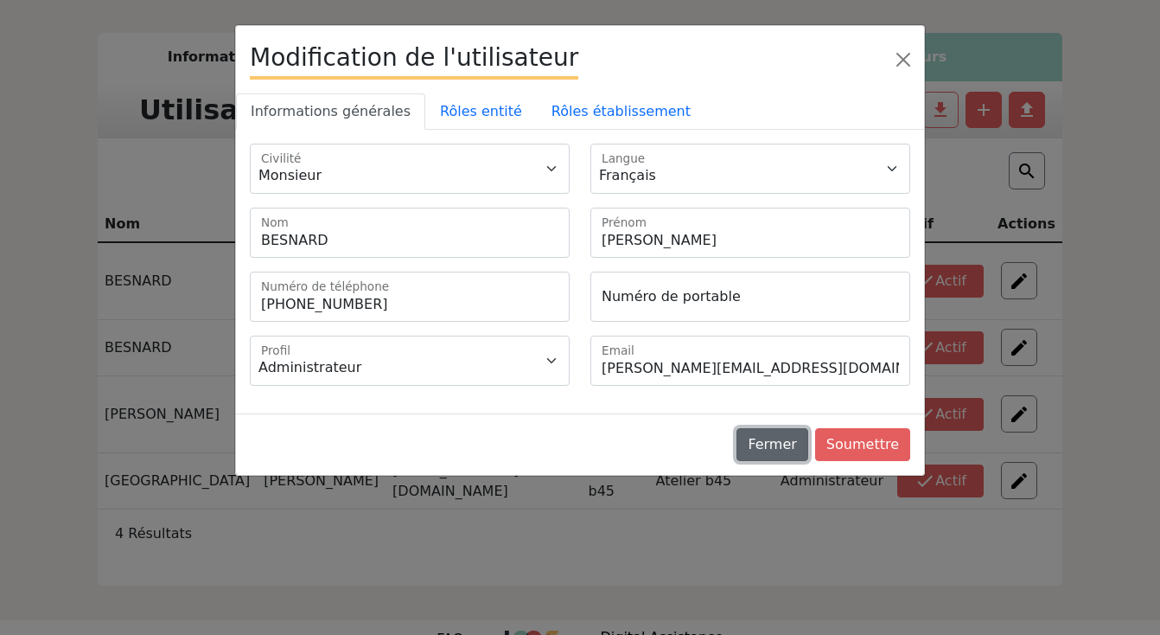
click at [760, 443] on button "Fermer" at bounding box center [772, 444] width 71 height 33
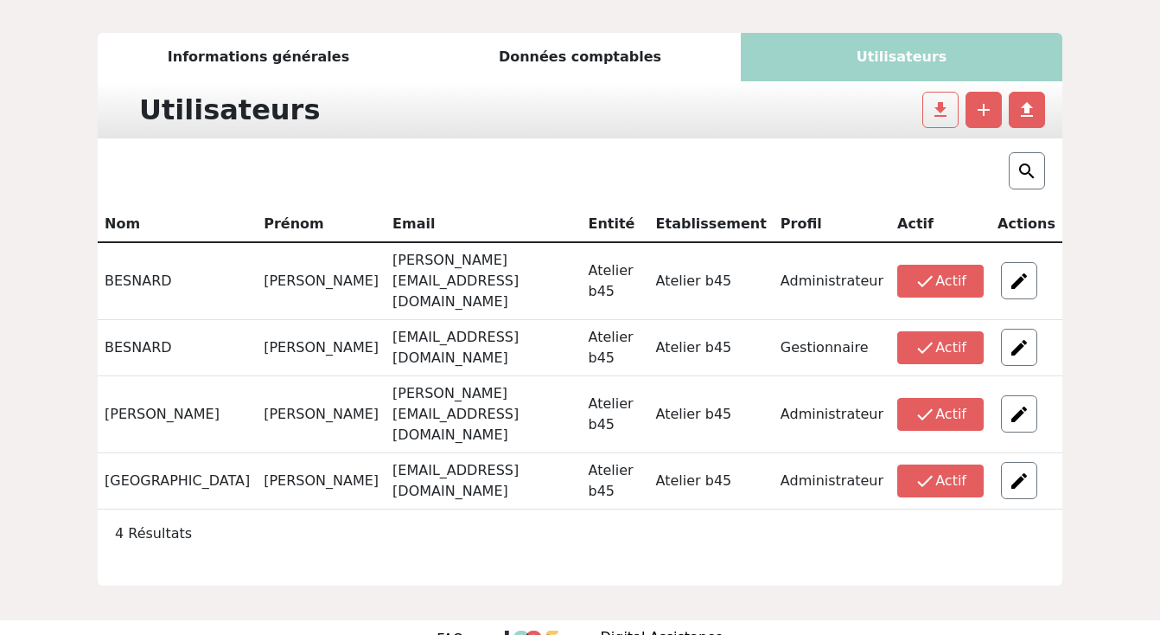
click at [998, 328] on div at bounding box center [1027, 346] width 58 height 37
click at [1019, 328] on div at bounding box center [1019, 346] width 36 height 37
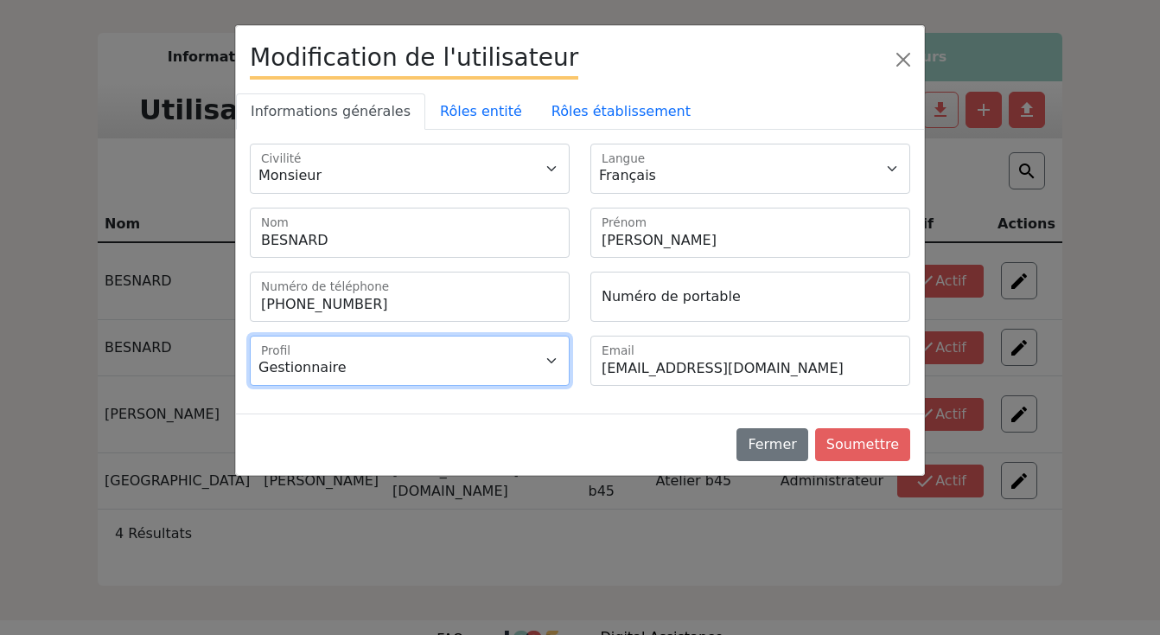
click at [380, 385] on select "Administrateur Gestionnaire" at bounding box center [410, 360] width 320 height 50
select select "1"
click at [250, 335] on select "Administrateur Gestionnaire" at bounding box center [410, 360] width 320 height 50
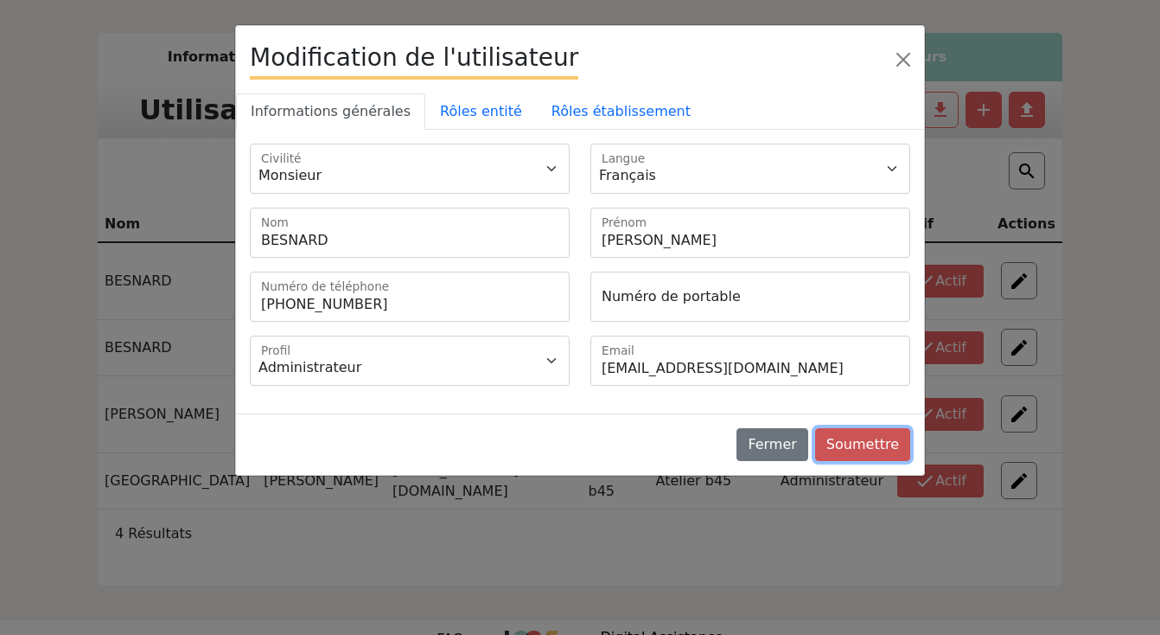
click at [841, 443] on button "Soumettre" at bounding box center [862, 444] width 95 height 33
